Goal: Task Accomplishment & Management: Use online tool/utility

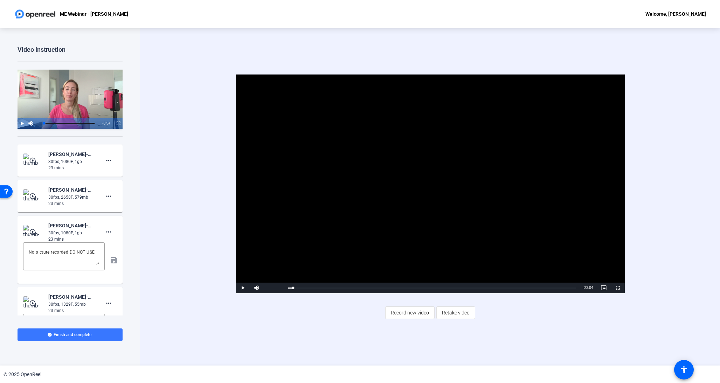
scroll to position [22, 0]
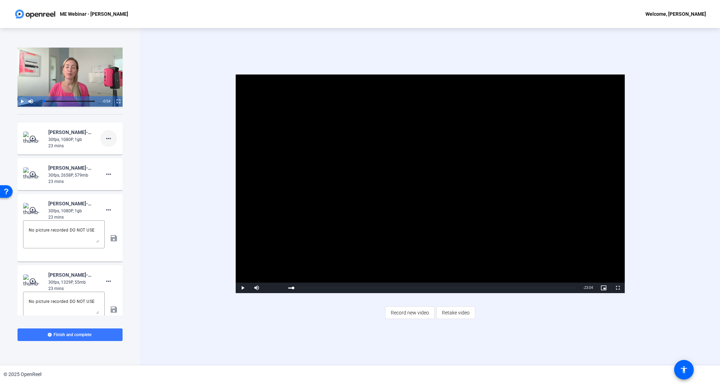
click at [107, 133] on span at bounding box center [108, 138] width 17 height 17
click at [106, 133] on div at bounding box center [360, 191] width 720 height 383
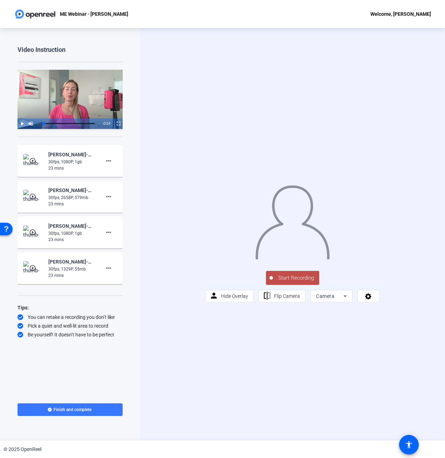
click at [345, 297] on icon at bounding box center [345, 296] width 4 height 2
click at [338, 368] on span "Screen And Camera" at bounding box center [331, 365] width 36 height 17
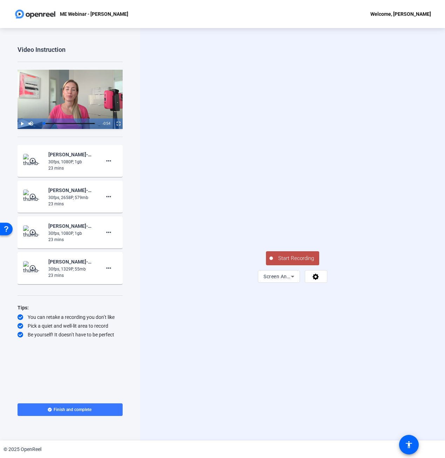
click at [307, 244] on video at bounding box center [292, 215] width 105 height 59
click at [312, 285] on span at bounding box center [316, 276] width 22 height 17
click at [193, 284] on div at bounding box center [222, 229] width 445 height 458
click at [285, 262] on span "Start Recording" at bounding box center [296, 258] width 46 height 8
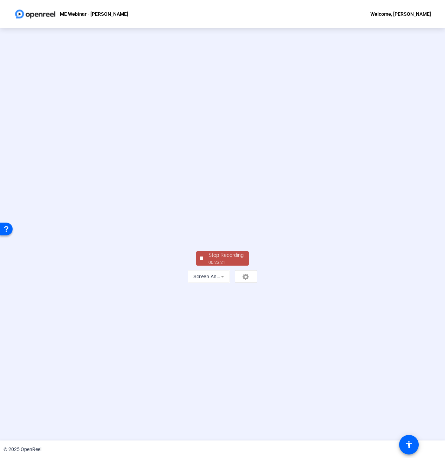
click at [201, 260] on div at bounding box center [202, 258] width 4 height 4
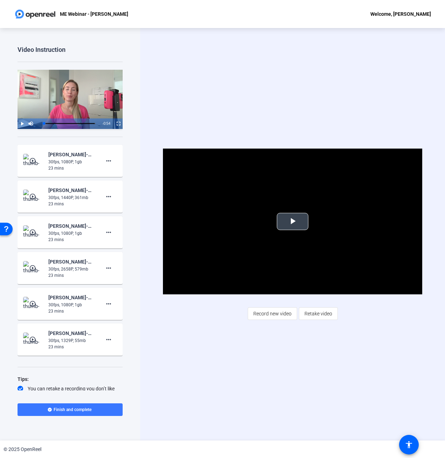
click at [292, 221] on span "Video Player" at bounding box center [292, 221] width 0 height 0
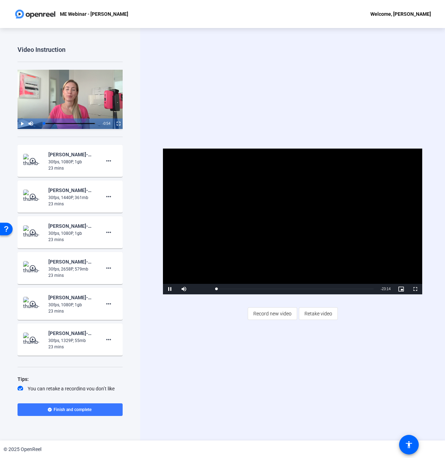
click at [399, 289] on span "Video Player" at bounding box center [401, 289] width 14 height 0
click at [413, 289] on span "Video Player" at bounding box center [415, 289] width 14 height 0
click at [167, 289] on span "Video Player" at bounding box center [170, 289] width 14 height 0
click at [32, 198] on mat-icon "play_circle_outline" at bounding box center [33, 196] width 8 height 7
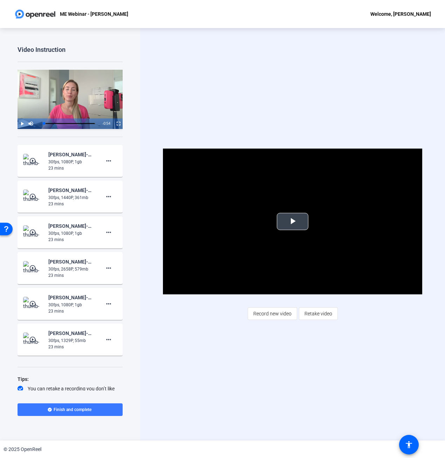
click at [292, 221] on span "Video Player" at bounding box center [292, 221] width 0 height 0
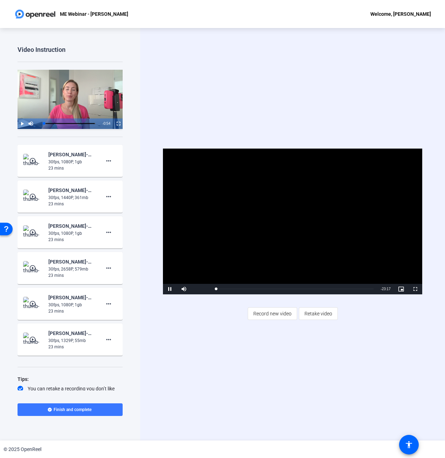
click at [30, 158] on mat-icon "play_circle_outline" at bounding box center [33, 160] width 8 height 7
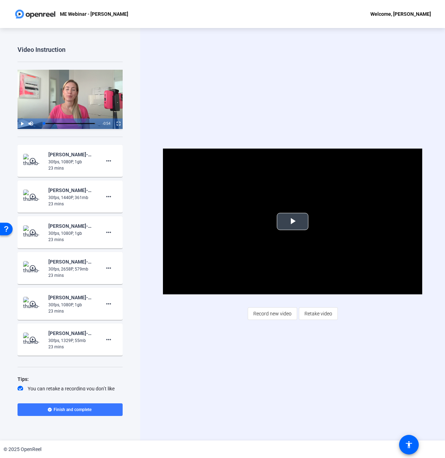
click at [292, 221] on span "Video Player" at bounding box center [292, 221] width 0 height 0
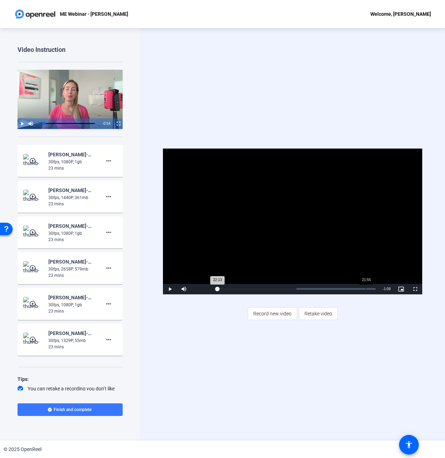
click at [366, 289] on div "Loaded : 50.56% 21:55 22:13" at bounding box center [295, 289] width 160 height 2
click at [171, 289] on span "Video Player" at bounding box center [170, 289] width 14 height 0
click at [111, 161] on mat-icon "more_horiz" at bounding box center [108, 161] width 8 height 8
click at [107, 193] on span "Add Notes" at bounding box center [120, 192] width 28 height 8
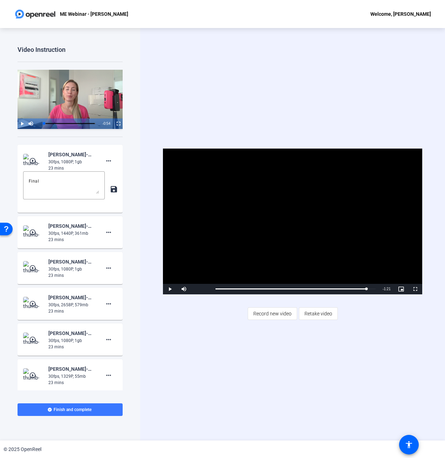
click at [129, 238] on div "Video Instruction Video Player is loading. Play Video Play Mute Current Time 0:…" at bounding box center [70, 234] width 140 height 412
click at [105, 232] on mat-icon "more_horiz" at bounding box center [108, 232] width 8 height 8
click at [120, 262] on span "Add Notes" at bounding box center [120, 264] width 28 height 8
click at [110, 306] on mat-icon "more_horiz" at bounding box center [108, 303] width 8 height 8
click at [119, 334] on span "Show Notes" at bounding box center [120, 335] width 28 height 8
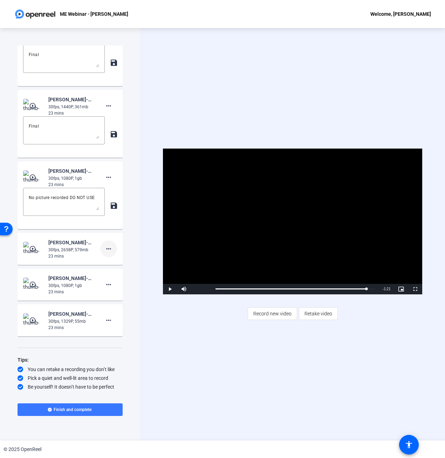
scroll to position [126, 0]
click at [110, 252] on mat-icon "more_horiz" at bounding box center [108, 248] width 8 height 8
click at [110, 281] on span "Show Notes" at bounding box center [120, 280] width 28 height 8
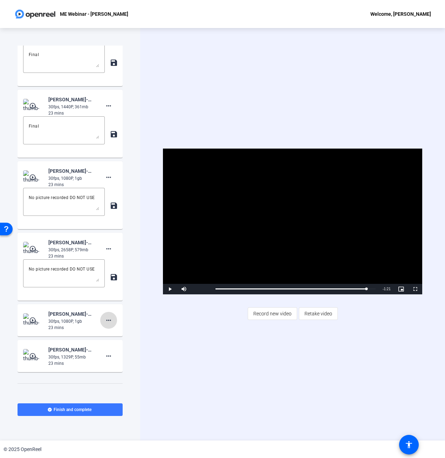
click at [112, 322] on mat-icon "more_horiz" at bounding box center [108, 320] width 8 height 8
click at [113, 354] on span "Show Notes" at bounding box center [120, 352] width 28 height 8
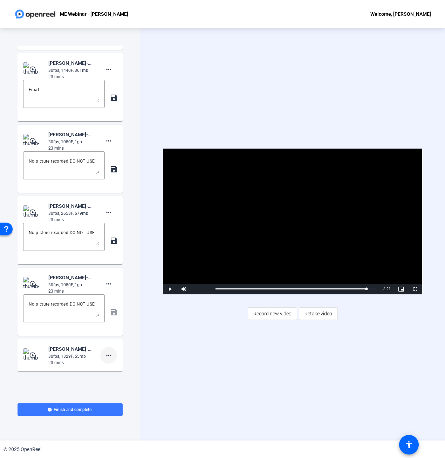
scroll to position [172, 0]
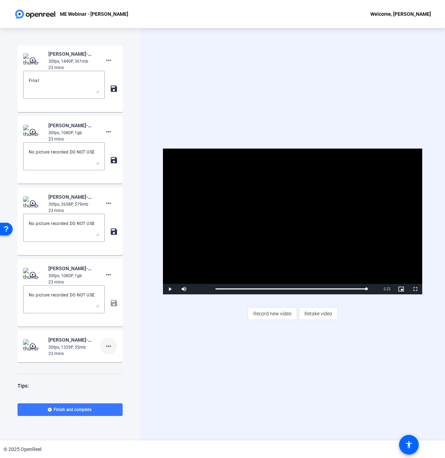
click at [110, 344] on mat-icon "more_horiz" at bounding box center [108, 346] width 8 height 8
click at [111, 376] on span "Show Notes" at bounding box center [120, 378] width 28 height 8
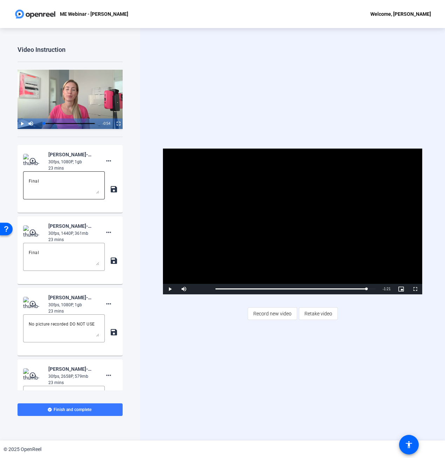
scroll to position [0, 0]
click at [35, 160] on mat-icon "play_circle_outline" at bounding box center [33, 160] width 8 height 7
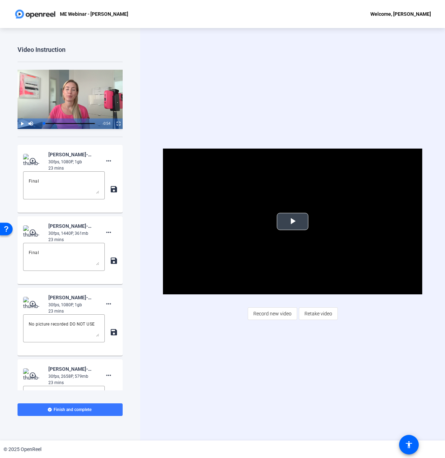
click at [292, 221] on span "Video Player" at bounding box center [292, 221] width 0 height 0
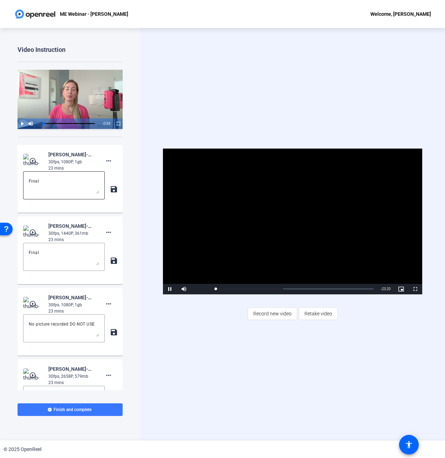
click at [35, 182] on textarea "Final" at bounding box center [64, 185] width 70 height 17
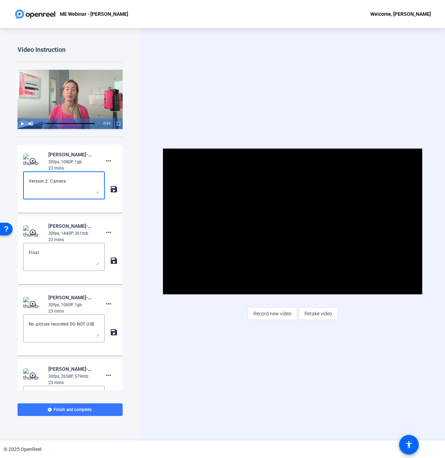
type textarea "Version 2: Camera"
click at [33, 232] on mat-icon "play_circle_outline" at bounding box center [33, 232] width 8 height 7
click at [292, 221] on span "Video Player" at bounding box center [292, 221] width 0 height 0
click at [37, 253] on textarea "Final" at bounding box center [64, 256] width 70 height 17
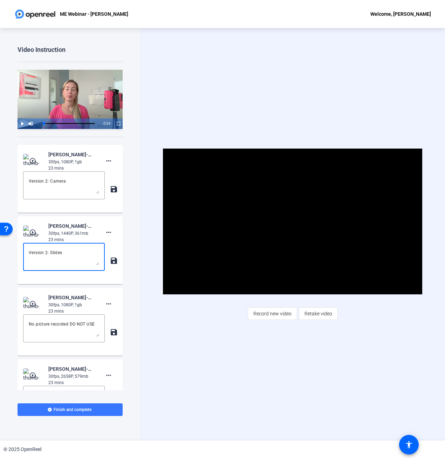
type textarea "Version 2: Slides"
click at [112, 189] on mat-icon "save" at bounding box center [113, 189] width 7 height 8
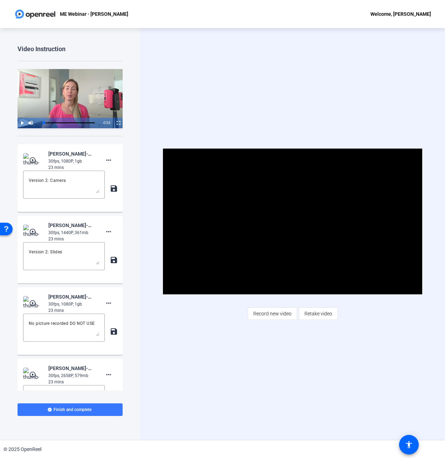
scroll to position [1, 0]
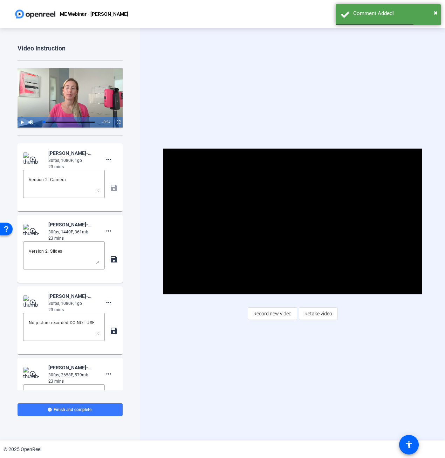
click at [116, 260] on mat-icon "save" at bounding box center [113, 259] width 7 height 8
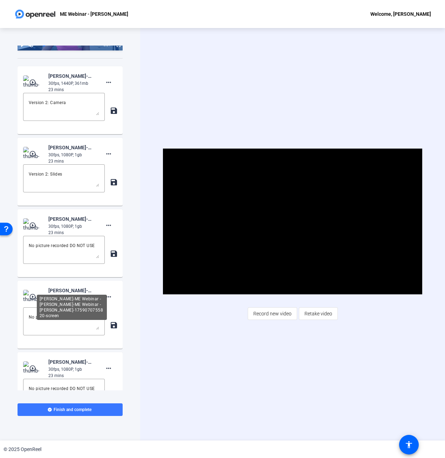
scroll to position [76, 0]
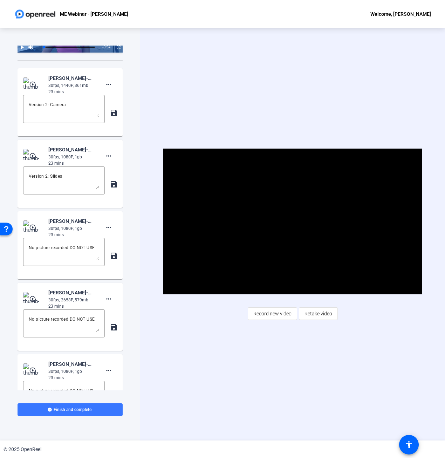
click at [34, 229] on mat-icon "play_circle_outline" at bounding box center [33, 227] width 8 height 7
click at [292, 221] on span "Video Player" at bounding box center [292, 221] width 0 height 0
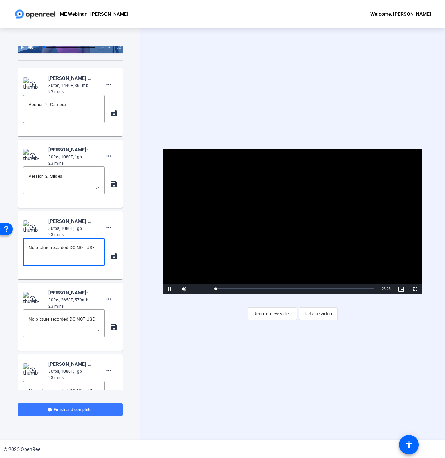
click at [38, 248] on textarea "No picture recorded DO NOT USE" at bounding box center [64, 251] width 70 height 17
click at [170, 289] on span "Video Player" at bounding box center [170, 289] width 14 height 0
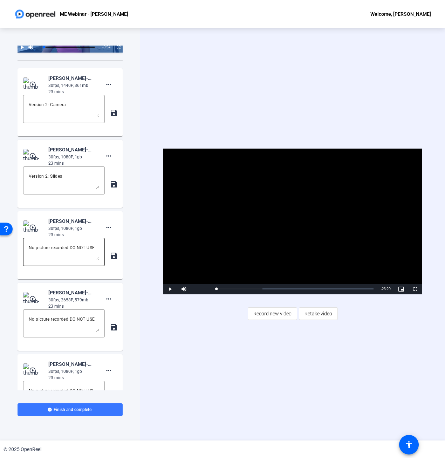
click at [55, 246] on textarea "No picture recorded DO NOT USE" at bounding box center [64, 251] width 70 height 17
type textarea "Version 1: Camera"
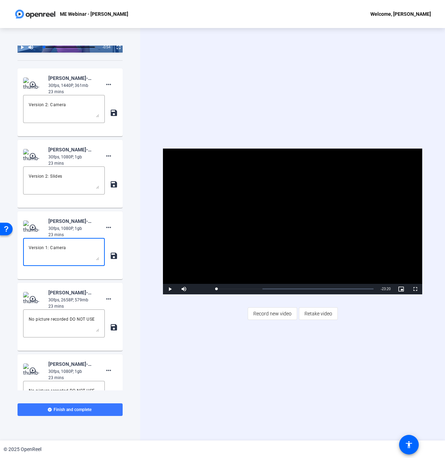
click at [117, 257] on mat-card-content "play_circle_outline [PERSON_NAME]-ME Webinar - [PERSON_NAME]-ME Webinar - [PERS…" at bounding box center [70, 245] width 105 height 68
click at [116, 257] on mat-icon "save" at bounding box center [113, 255] width 7 height 8
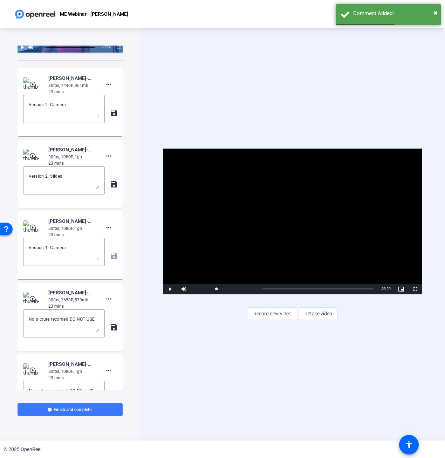
click at [30, 299] on mat-icon "play_circle_outline" at bounding box center [33, 298] width 8 height 7
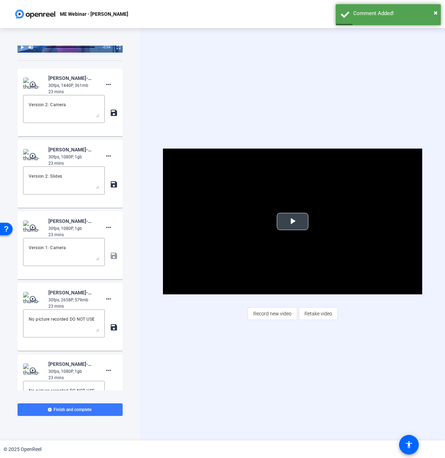
click at [292, 221] on span "Video Player" at bounding box center [292, 221] width 0 height 0
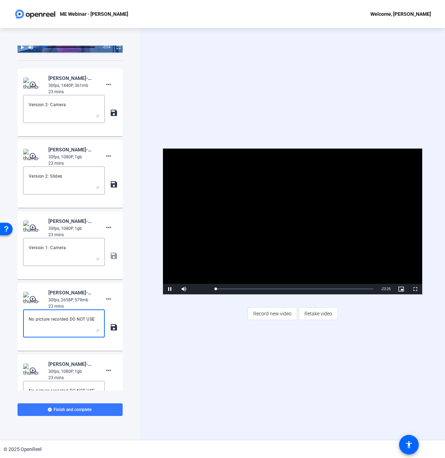
click at [79, 320] on textarea "No picture recorded DO NOT USE" at bounding box center [64, 323] width 70 height 17
type textarea "Version 1: Slides"
click at [170, 289] on span "Video Player" at bounding box center [170, 289] width 14 height 0
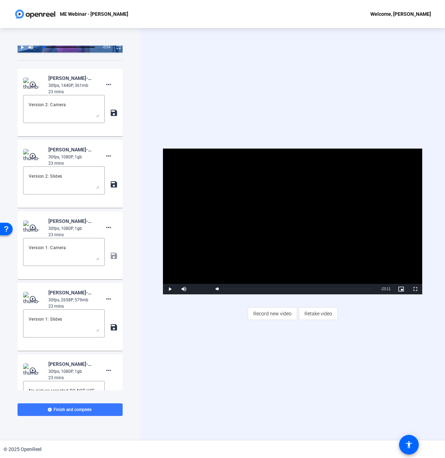
click at [115, 326] on mat-icon "save" at bounding box center [113, 327] width 7 height 8
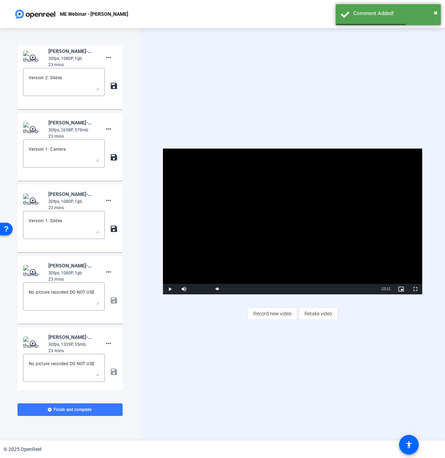
scroll to position [175, 0]
click at [93, 293] on textarea "No picture recorded DO NOT USE" at bounding box center [64, 295] width 70 height 17
click at [32, 271] on mat-icon "play_circle_outline" at bounding box center [33, 271] width 8 height 7
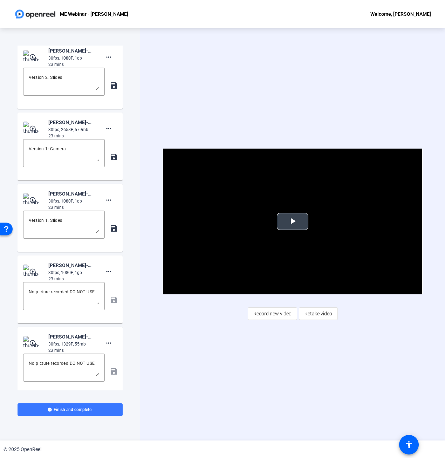
click at [292, 221] on span "Video Player" at bounding box center [292, 221] width 0 height 0
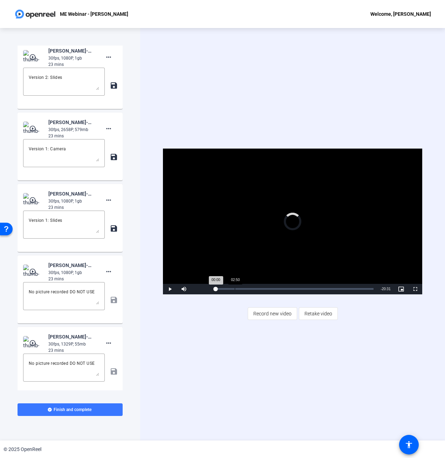
click at [235, 287] on div "Loaded : 0.00% 02:50 00:00" at bounding box center [294, 289] width 165 height 11
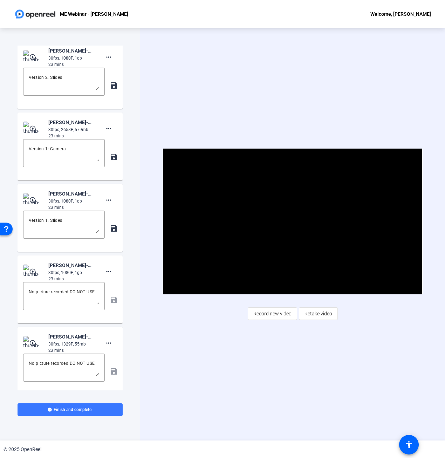
click at [35, 342] on mat-icon "play_circle_outline" at bounding box center [33, 342] width 8 height 7
click at [292, 221] on span "Video Player" at bounding box center [292, 221] width 0 height 0
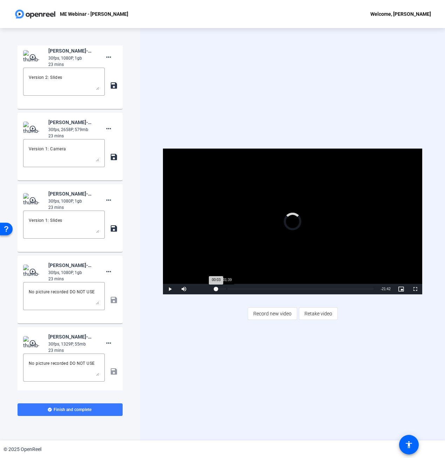
click at [227, 287] on div "Loaded : 100.00% 01:39 00:03" at bounding box center [294, 289] width 165 height 11
click at [171, 289] on span "Video Player" at bounding box center [170, 289] width 14 height 0
click at [112, 344] on mat-icon "more_horiz" at bounding box center [108, 343] width 8 height 8
click at [126, 359] on span "Delete clip" at bounding box center [120, 357] width 28 height 8
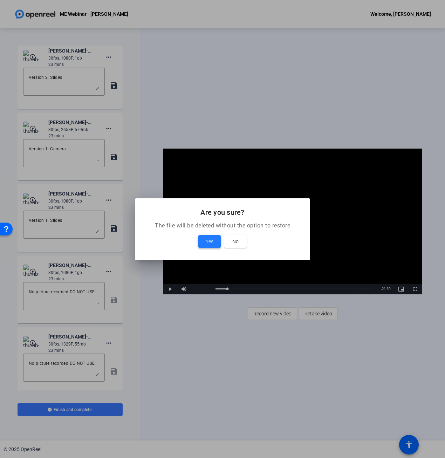
click at [213, 245] on span "Yes" at bounding box center [210, 241] width 8 height 8
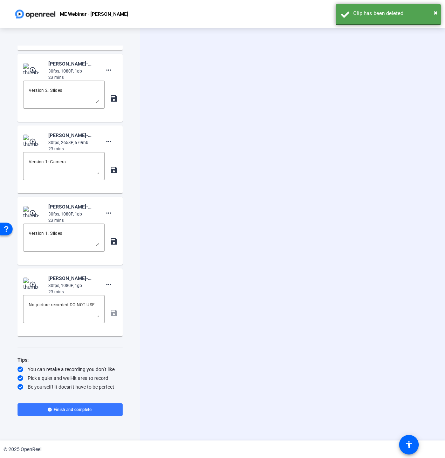
scroll to position [162, 0]
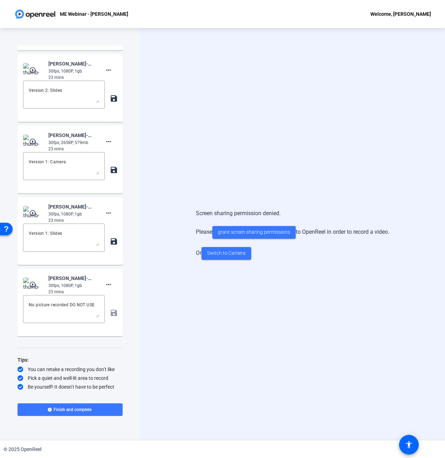
click at [34, 285] on mat-icon "play_circle_outline" at bounding box center [33, 284] width 8 height 7
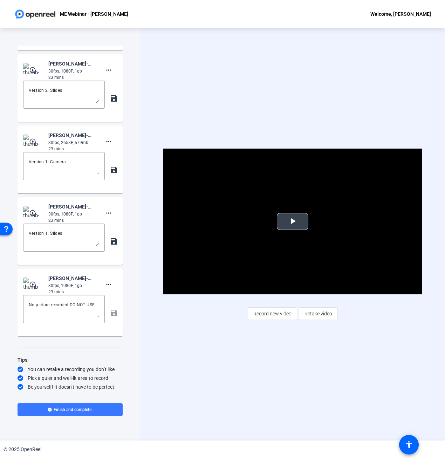
click at [292, 221] on span "Video Player" at bounding box center [292, 221] width 0 height 0
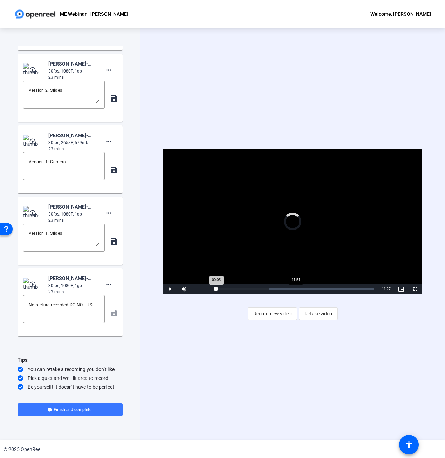
click at [296, 285] on div "Loaded : 33.96% 11:51 00:05" at bounding box center [294, 289] width 165 height 11
click at [168, 289] on span "Video Player" at bounding box center [170, 289] width 14 height 0
click at [110, 285] on mat-icon "more_horiz" at bounding box center [108, 284] width 8 height 8
click at [119, 299] on span "Delete clip" at bounding box center [120, 298] width 28 height 8
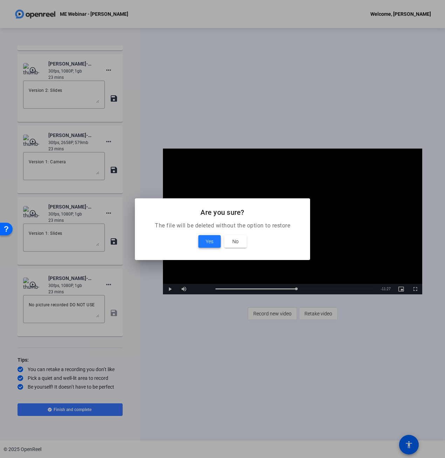
click at [213, 243] on span "Yes" at bounding box center [210, 241] width 8 height 8
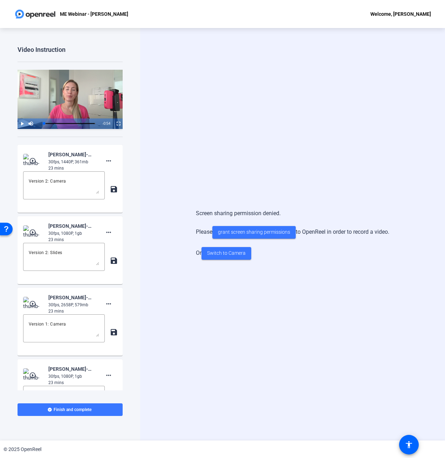
click at [33, 162] on mat-icon "play_circle_outline" at bounding box center [33, 160] width 8 height 7
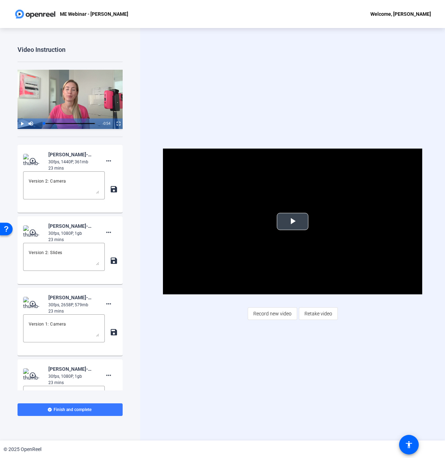
click at [292, 221] on span "Video Player" at bounding box center [292, 221] width 0 height 0
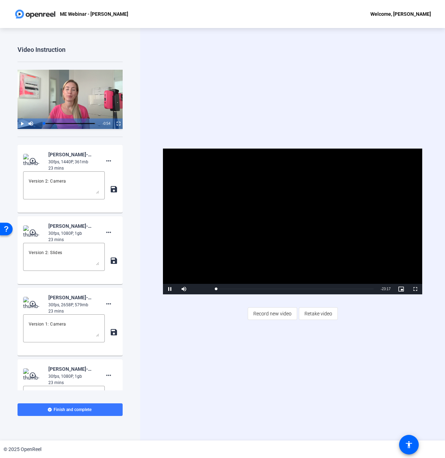
click at [33, 162] on mat-icon "play_circle_outline" at bounding box center [33, 160] width 8 height 7
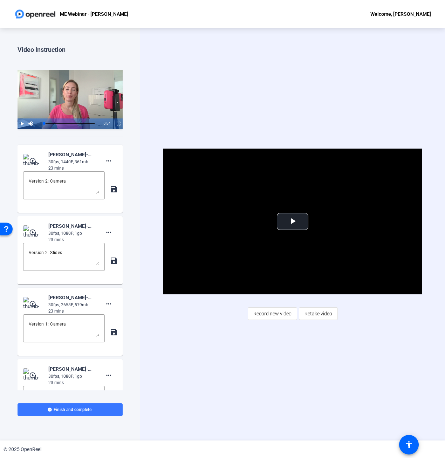
click at [34, 232] on mat-icon "play_circle_outline" at bounding box center [33, 232] width 8 height 7
click at [292, 221] on span "Video Player" at bounding box center [292, 221] width 0 height 0
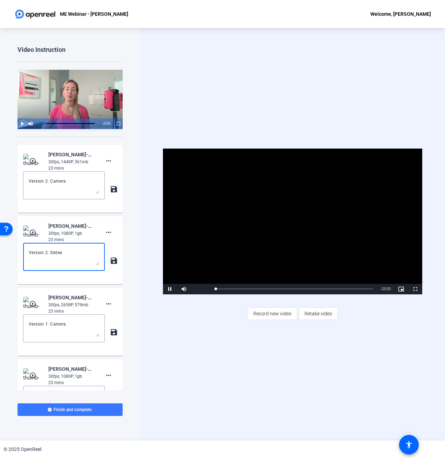
click at [59, 253] on textarea "Version 2: Slides" at bounding box center [64, 256] width 70 height 17
click at [59, 252] on textarea "Version 2: Slides" at bounding box center [64, 256] width 70 height 17
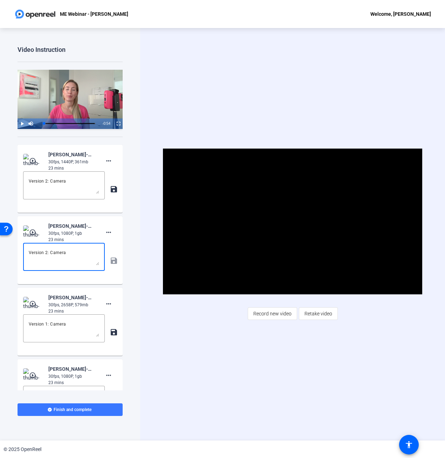
scroll to position [1, 0]
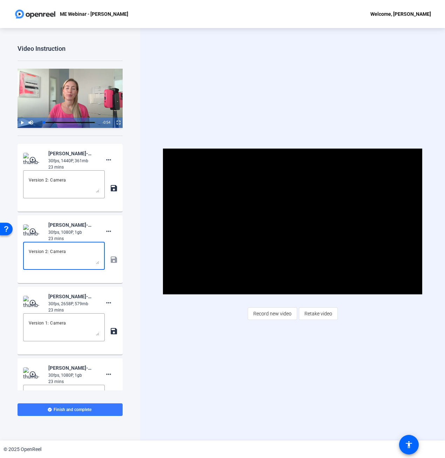
type textarea "Version 2: Camera"
click at [114, 261] on div "Version 2: Camera save" at bounding box center [70, 260] width 94 height 36
click at [61, 181] on textarea "Version 2: Camera" at bounding box center [64, 184] width 70 height 17
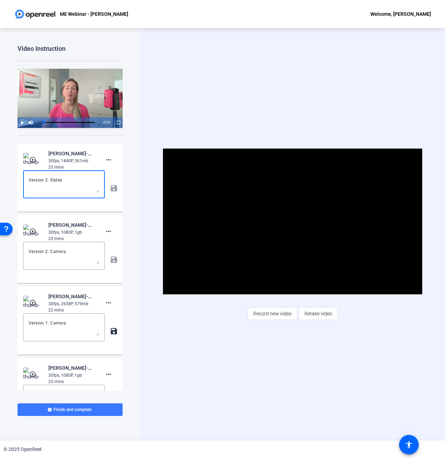
type textarea "Version 2: Slides"
drag, startPoint x: 112, startPoint y: 260, endPoint x: 96, endPoint y: 258, distance: 16.5
click at [112, 260] on div "Version 2: Camera save" at bounding box center [70, 260] width 94 height 36
click at [84, 255] on textarea "Version 2: Camera" at bounding box center [64, 255] width 70 height 17
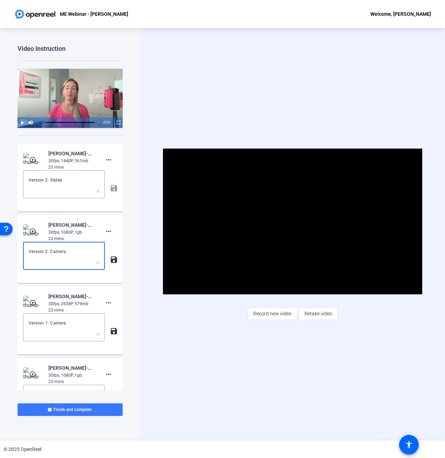
type textarea "Version 2: Camera"
click at [114, 260] on mat-icon "save" at bounding box center [113, 259] width 7 height 8
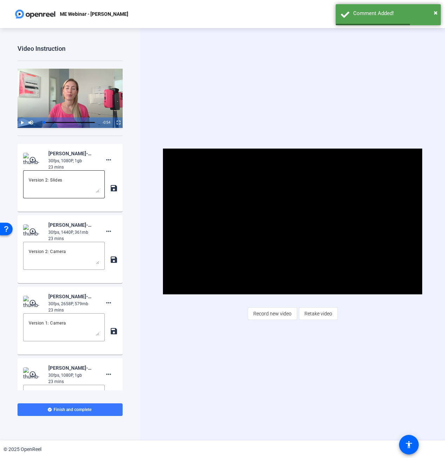
click at [86, 181] on textarea "Version 2: Slides" at bounding box center [64, 184] width 70 height 17
type textarea "Version 2: Slides"
click at [116, 189] on mat-icon "save" at bounding box center [113, 188] width 7 height 8
click at [34, 230] on mat-icon "play_circle_outline" at bounding box center [33, 231] width 8 height 7
click at [292, 221] on span "Video Player" at bounding box center [292, 221] width 0 height 0
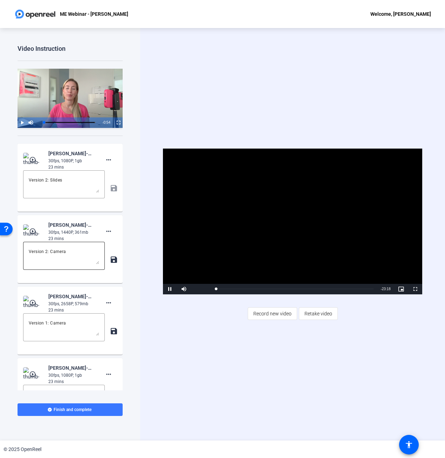
click at [56, 252] on textarea "Version 2: Camera" at bounding box center [64, 255] width 70 height 17
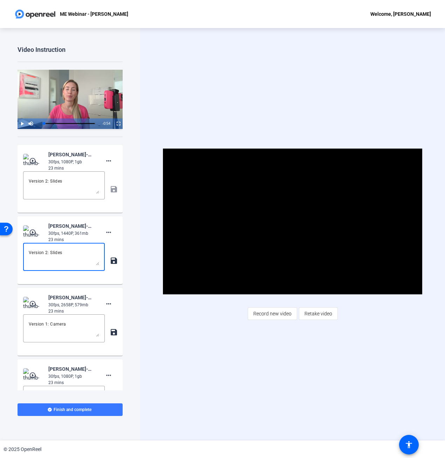
scroll to position [0, 0]
click at [113, 263] on mat-icon "save" at bounding box center [113, 260] width 7 height 8
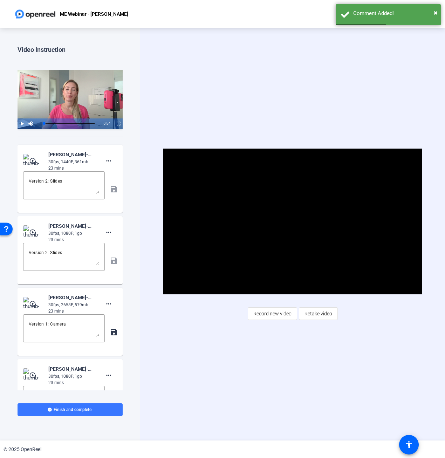
click at [34, 235] on mat-icon "play_circle_outline" at bounding box center [33, 232] width 8 height 7
click at [292, 221] on span "Video Player" at bounding box center [292, 221] width 0 height 0
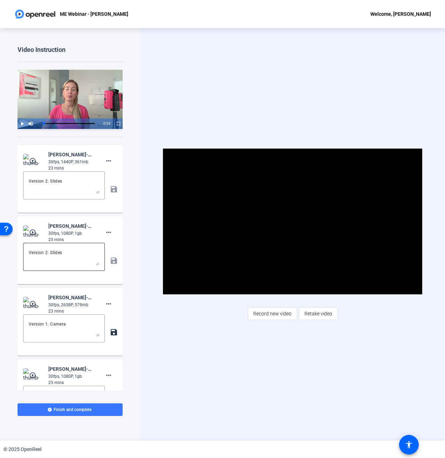
click at [60, 255] on textarea "Version 2: Slides" at bounding box center [64, 256] width 70 height 17
click at [56, 251] on textarea "Version 2: Slides" at bounding box center [64, 256] width 70 height 17
type textarea "Version 2: Camera"
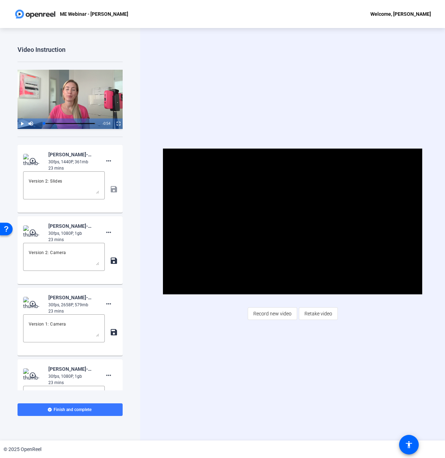
click at [116, 262] on mat-icon "save" at bounding box center [113, 260] width 7 height 8
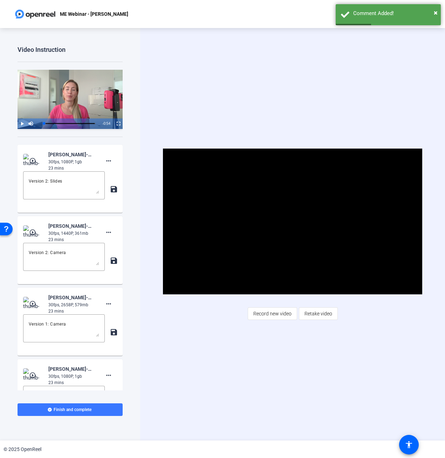
click at [32, 162] on mat-icon "play_circle_outline" at bounding box center [33, 160] width 8 height 7
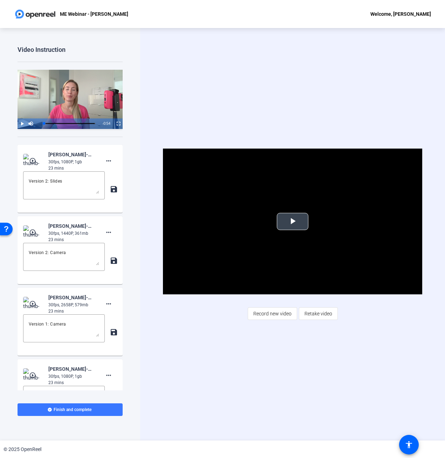
click at [292, 221] on span "Video Player" at bounding box center [292, 221] width 0 height 0
click at [35, 235] on mat-icon "play_circle_outline" at bounding box center [33, 232] width 8 height 7
click at [292, 221] on span "Video Player" at bounding box center [292, 221] width 0 height 0
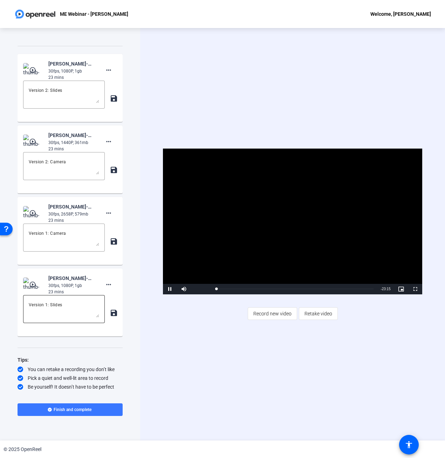
scroll to position [91, 0]
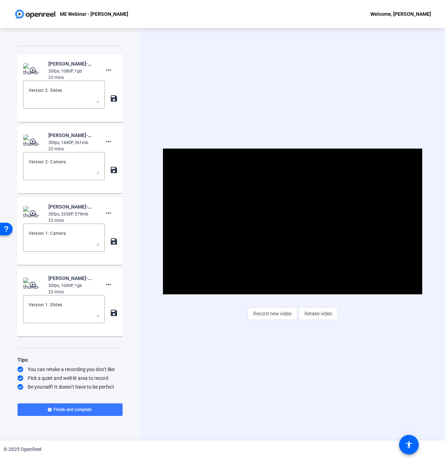
click at [32, 283] on mat-icon "play_circle_outline" at bounding box center [33, 284] width 8 height 7
click at [292, 221] on span "Video Player" at bounding box center [292, 221] width 0 height 0
click at [36, 287] on mat-icon "play_circle_outline" at bounding box center [33, 284] width 8 height 7
click at [292, 221] on span "Video Player" at bounding box center [292, 221] width 0 height 0
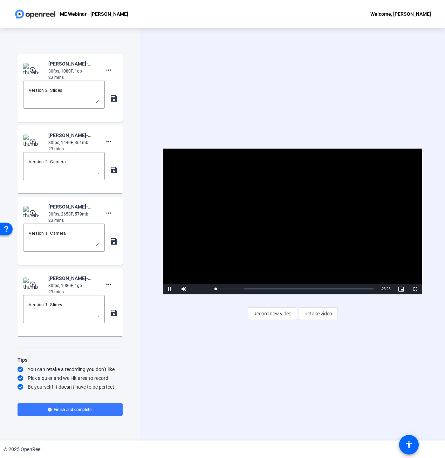
click at [32, 216] on mat-icon "play_circle_outline" at bounding box center [33, 212] width 8 height 7
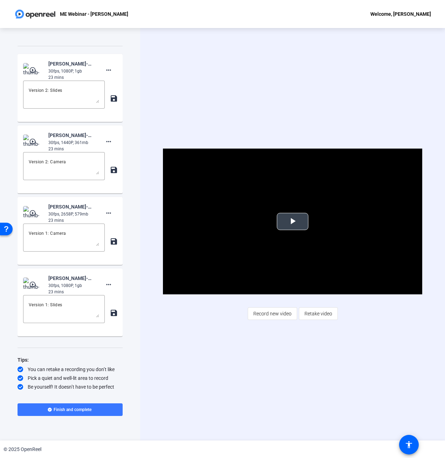
click at [292, 221] on span "Video Player" at bounding box center [292, 221] width 0 height 0
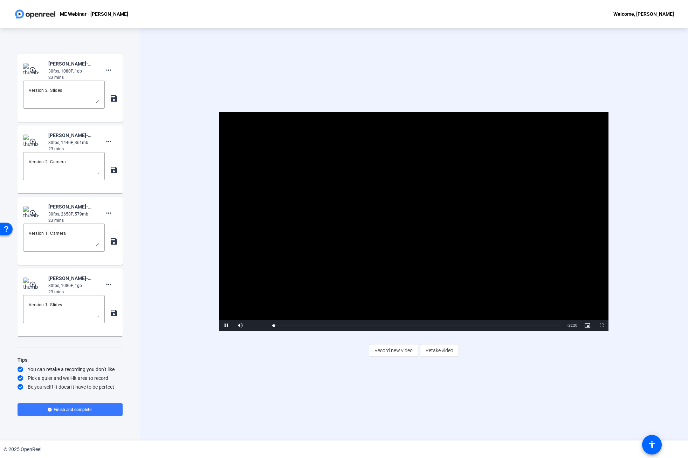
click at [227, 325] on span "Video Player" at bounding box center [226, 325] width 14 height 0
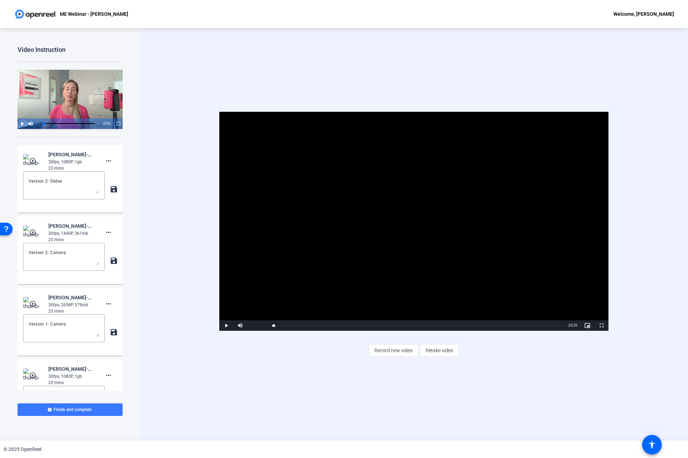
click at [34, 164] on mat-icon "play_circle_outline" at bounding box center [33, 160] width 8 height 7
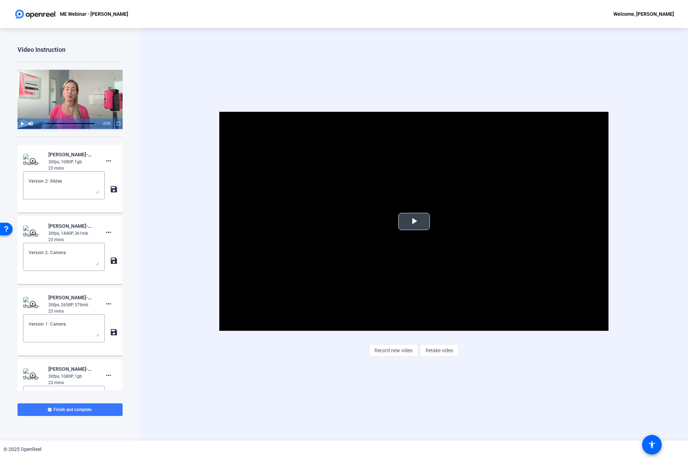
click at [414, 221] on span "Video Player" at bounding box center [414, 221] width 0 height 0
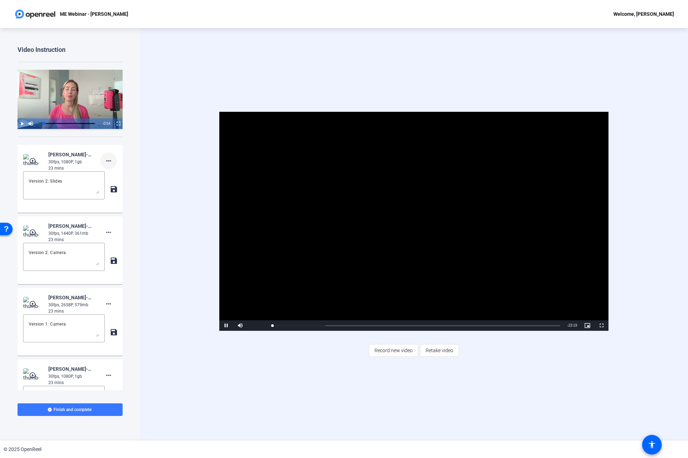
click at [110, 161] on mat-icon "more_horiz" at bounding box center [108, 161] width 8 height 8
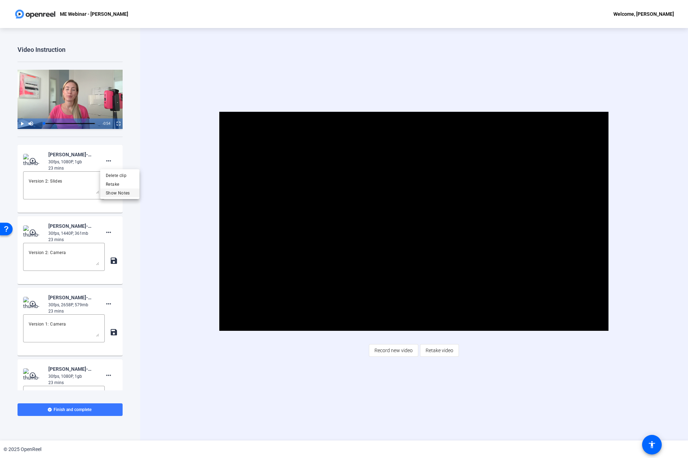
click at [108, 192] on span "Show Notes" at bounding box center [120, 192] width 28 height 8
click at [54, 180] on textarea "Version 2: Slides" at bounding box center [64, 185] width 70 height 17
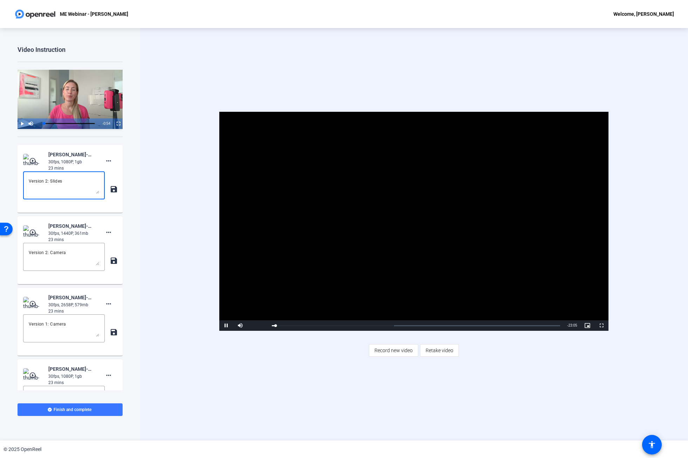
click at [227, 325] on span "Video Player" at bounding box center [226, 325] width 14 height 0
click at [59, 179] on textarea "Version 2: Slides" at bounding box center [64, 185] width 70 height 17
type textarea "Version 2: Camera"
click at [113, 190] on mat-icon "save" at bounding box center [113, 189] width 7 height 8
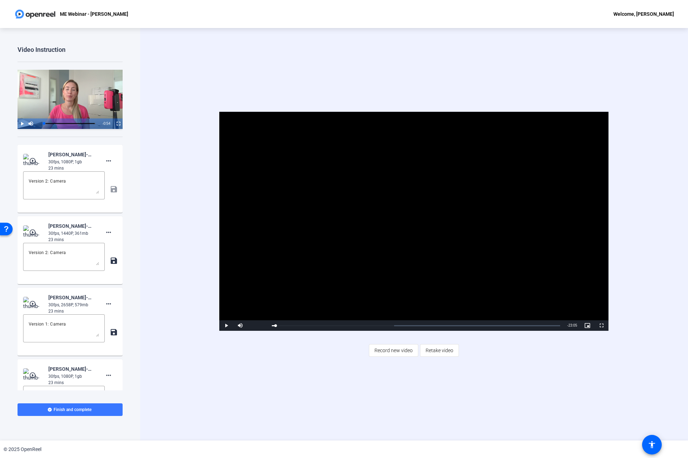
click at [35, 162] on mat-icon "play_circle_outline" at bounding box center [33, 160] width 8 height 7
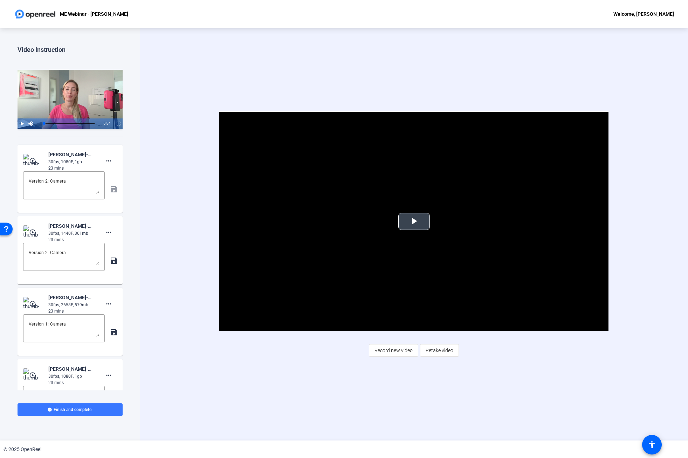
click at [414, 221] on span "Video Player" at bounding box center [414, 221] width 0 height 0
click at [60, 253] on textarea "Version 2: Camera" at bounding box center [64, 256] width 70 height 17
type textarea "Version 2: Slides"
click at [114, 261] on mat-icon "save" at bounding box center [113, 260] width 7 height 8
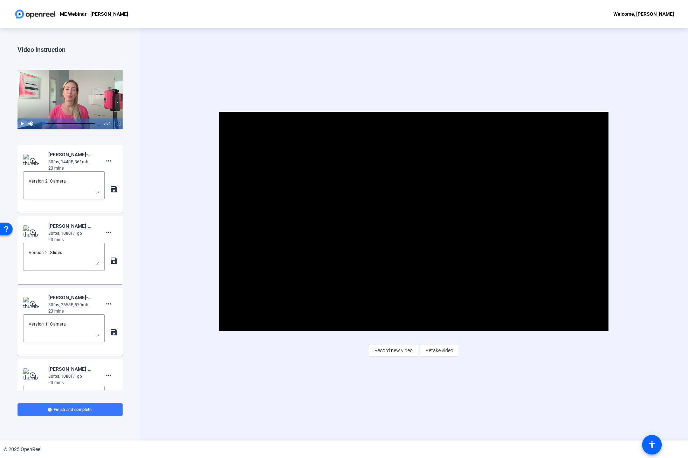
click at [32, 231] on mat-icon "play_circle_outline" at bounding box center [33, 232] width 8 height 7
click at [414, 221] on span "Video Player" at bounding box center [414, 221] width 0 height 0
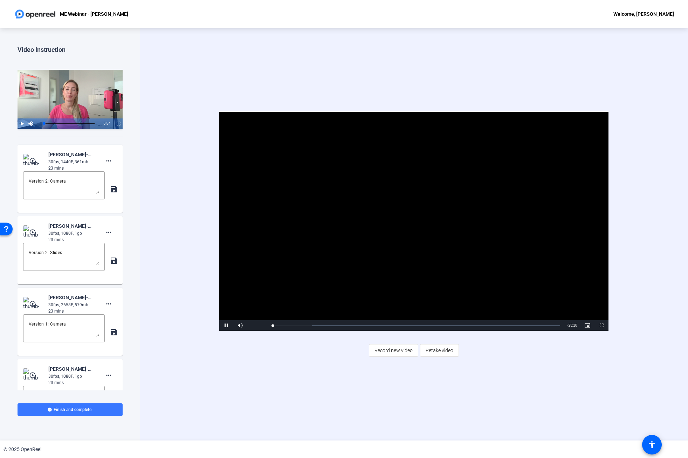
click at [33, 160] on mat-icon "play_circle_outline" at bounding box center [33, 160] width 8 height 7
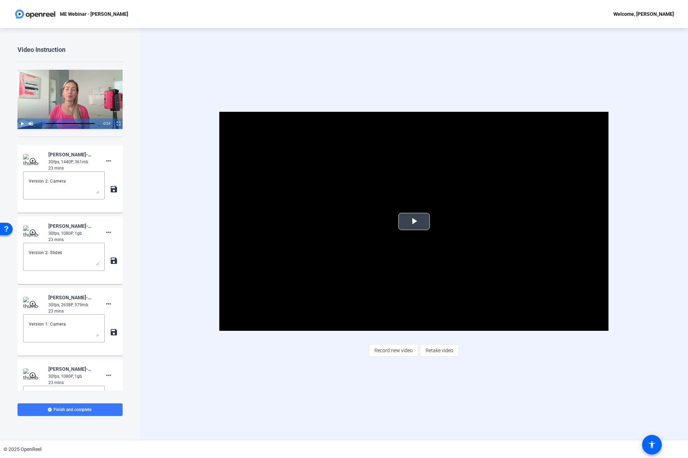
click at [414, 221] on span "Video Player" at bounding box center [414, 221] width 0 height 0
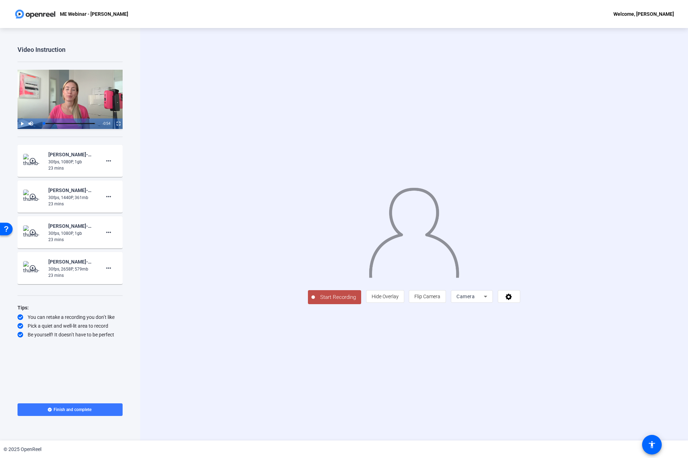
click at [32, 161] on mat-icon "play_circle_outline" at bounding box center [33, 160] width 8 height 7
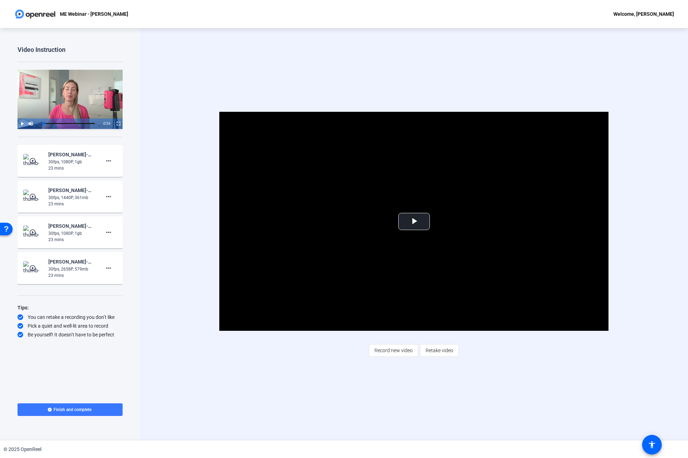
click at [34, 195] on mat-icon "play_circle_outline" at bounding box center [33, 196] width 8 height 7
click at [414, 221] on span "Video Player" at bounding box center [414, 221] width 0 height 0
click at [32, 231] on mat-icon "play_circle_outline" at bounding box center [33, 232] width 8 height 7
click at [414, 221] on span "Video Player" at bounding box center [414, 221] width 0 height 0
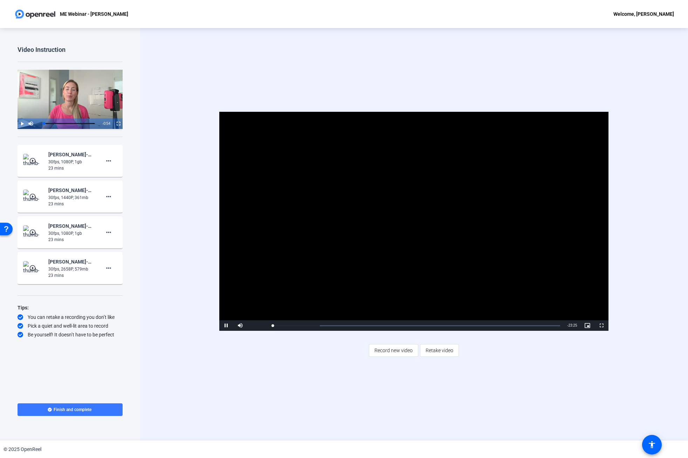
click at [35, 270] on mat-icon "play_circle_outline" at bounding box center [33, 267] width 8 height 7
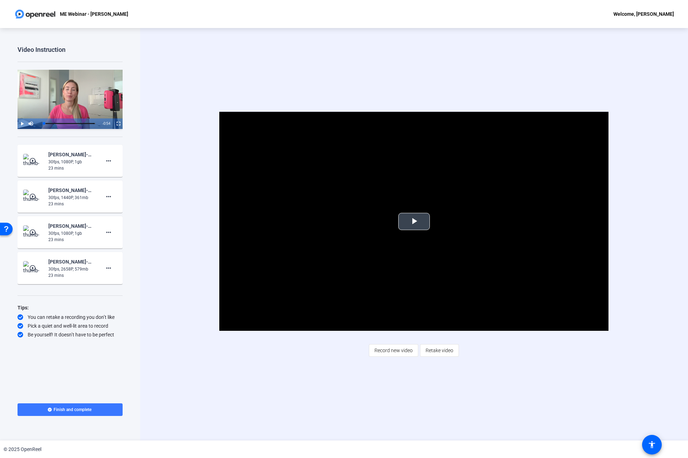
click at [414, 221] on span "Video Player" at bounding box center [414, 221] width 0 height 0
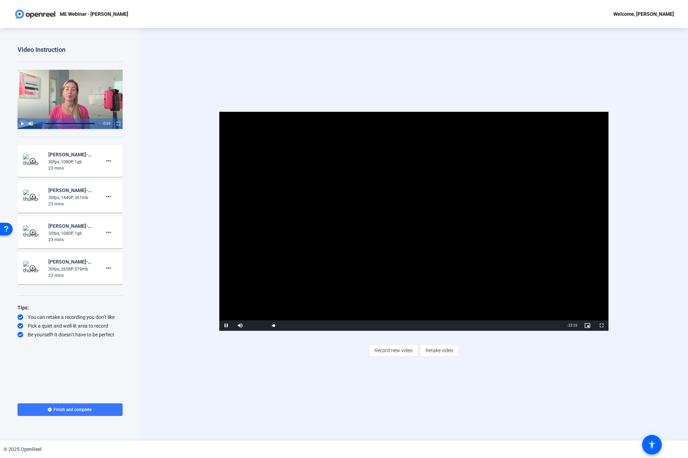
click at [228, 325] on span "Video Player" at bounding box center [226, 325] width 14 height 0
click at [111, 269] on mat-icon "more_horiz" at bounding box center [108, 268] width 8 height 8
click at [116, 297] on span "Show Notes" at bounding box center [120, 300] width 28 height 8
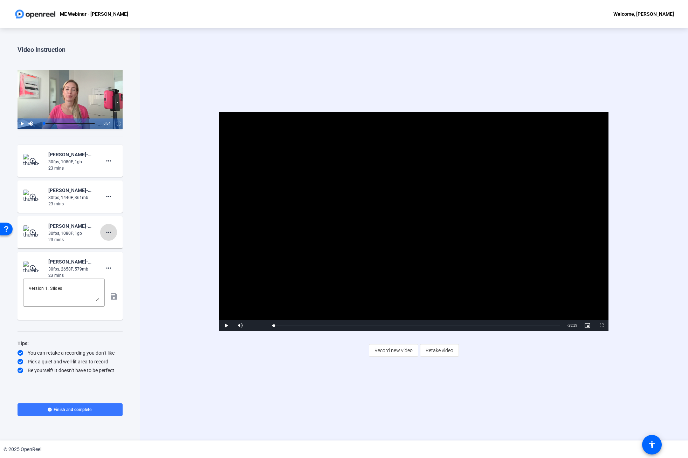
click at [107, 234] on mat-icon "more_horiz" at bounding box center [108, 232] width 8 height 8
click at [107, 264] on span "Show Notes" at bounding box center [120, 264] width 28 height 8
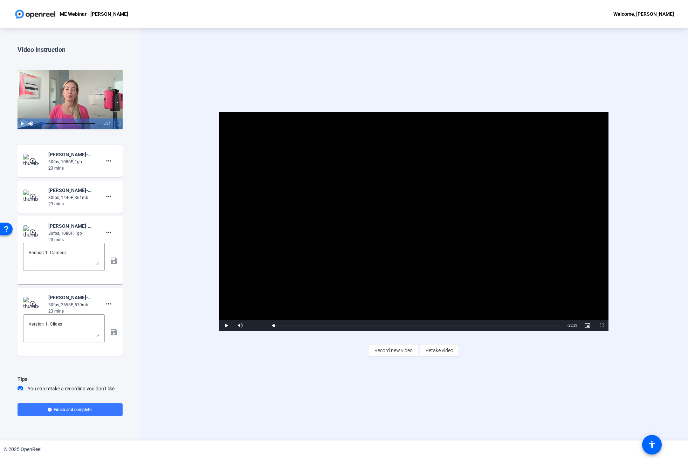
click at [37, 231] on mat-icon "play_circle_outline" at bounding box center [33, 232] width 8 height 7
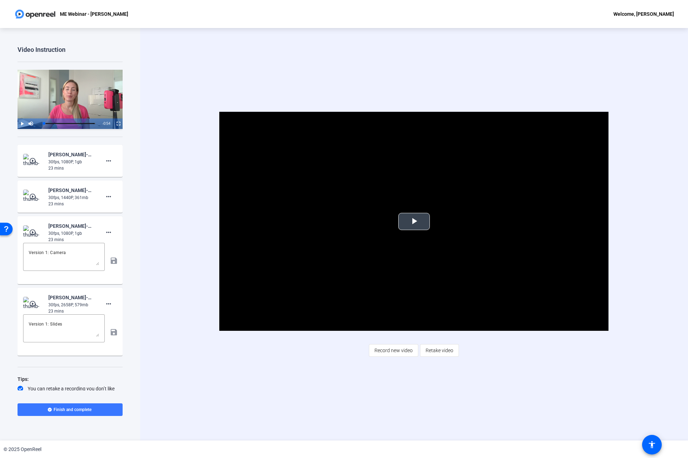
click at [414, 221] on span "Video Player" at bounding box center [414, 221] width 0 height 0
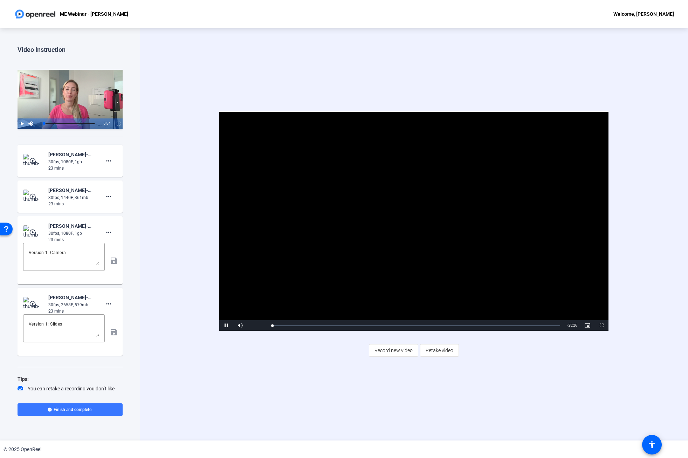
click at [228, 325] on span "Video Player" at bounding box center [226, 325] width 14 height 0
click at [110, 196] on mat-icon "more_horiz" at bounding box center [108, 196] width 8 height 8
click at [111, 226] on span "Show Notes" at bounding box center [120, 228] width 28 height 8
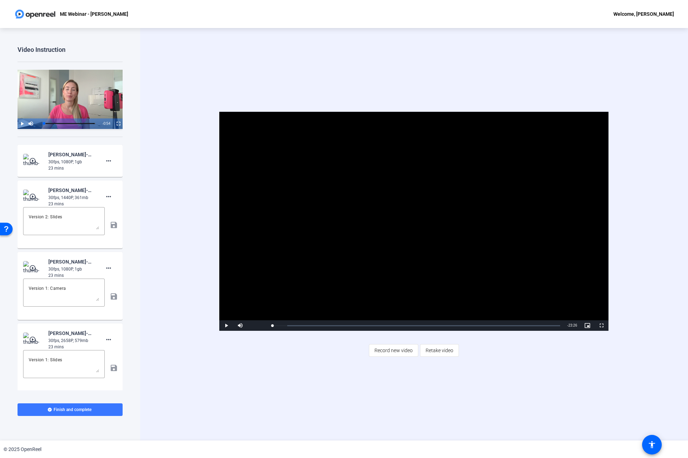
click at [35, 194] on mat-icon "play_circle_outline" at bounding box center [33, 196] width 8 height 7
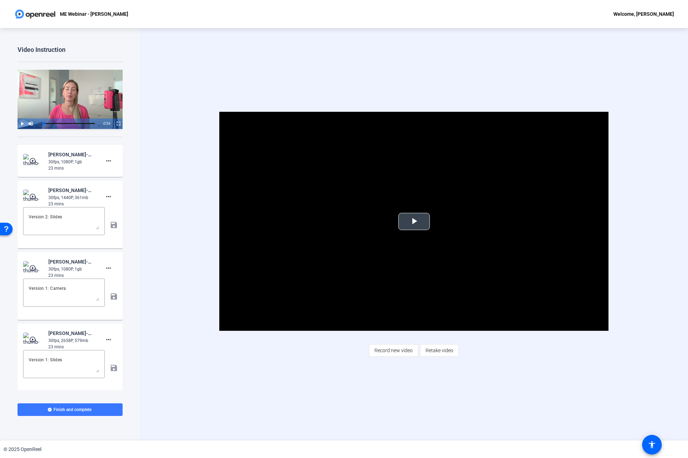
click at [414, 221] on span "Video Player" at bounding box center [414, 221] width 0 height 0
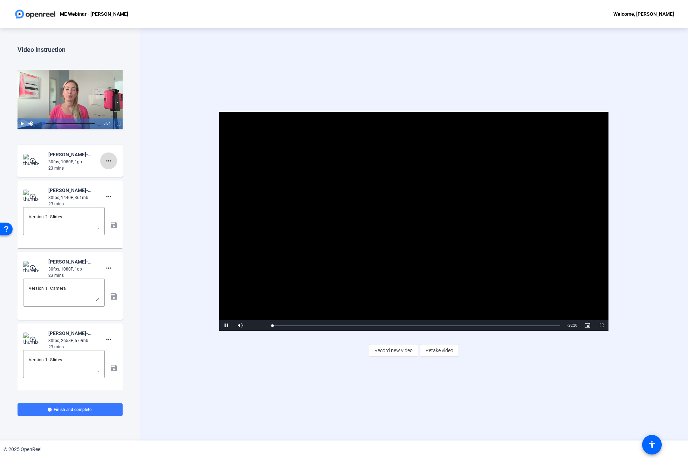
click at [108, 162] on mat-icon "more_horiz" at bounding box center [108, 161] width 8 height 8
click at [109, 190] on span "Show Notes" at bounding box center [120, 192] width 28 height 8
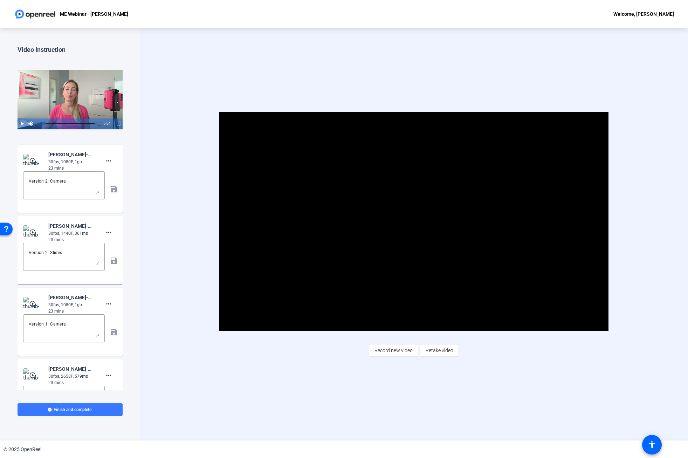
click at [27, 162] on img at bounding box center [33, 161] width 21 height 14
click at [414, 221] on span "Video Player" at bounding box center [414, 221] width 0 height 0
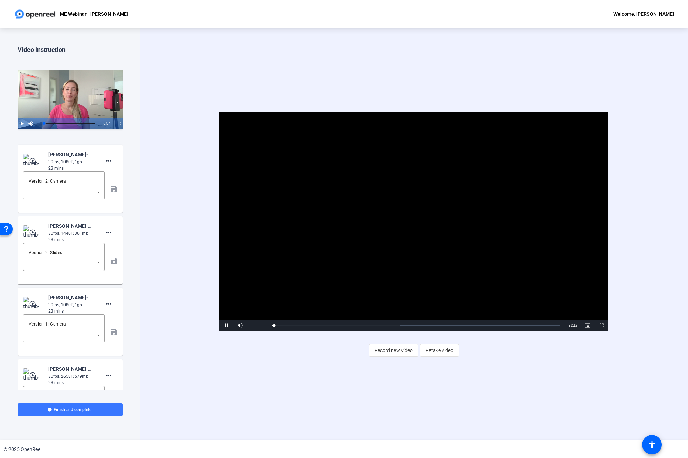
click at [228, 325] on span "Video Player" at bounding box center [226, 325] width 14 height 0
click at [70, 410] on span "Finish and complete" at bounding box center [73, 409] width 38 height 6
